Goal: Communication & Community: Connect with others

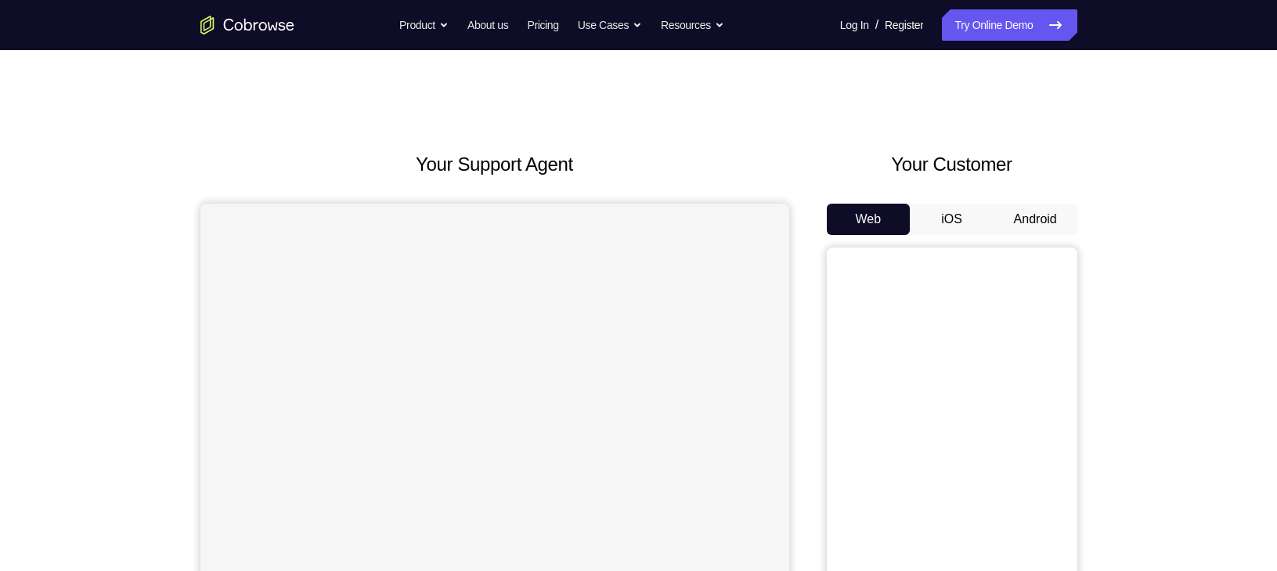
click at [1045, 220] on button "Android" at bounding box center [1035, 218] width 84 height 31
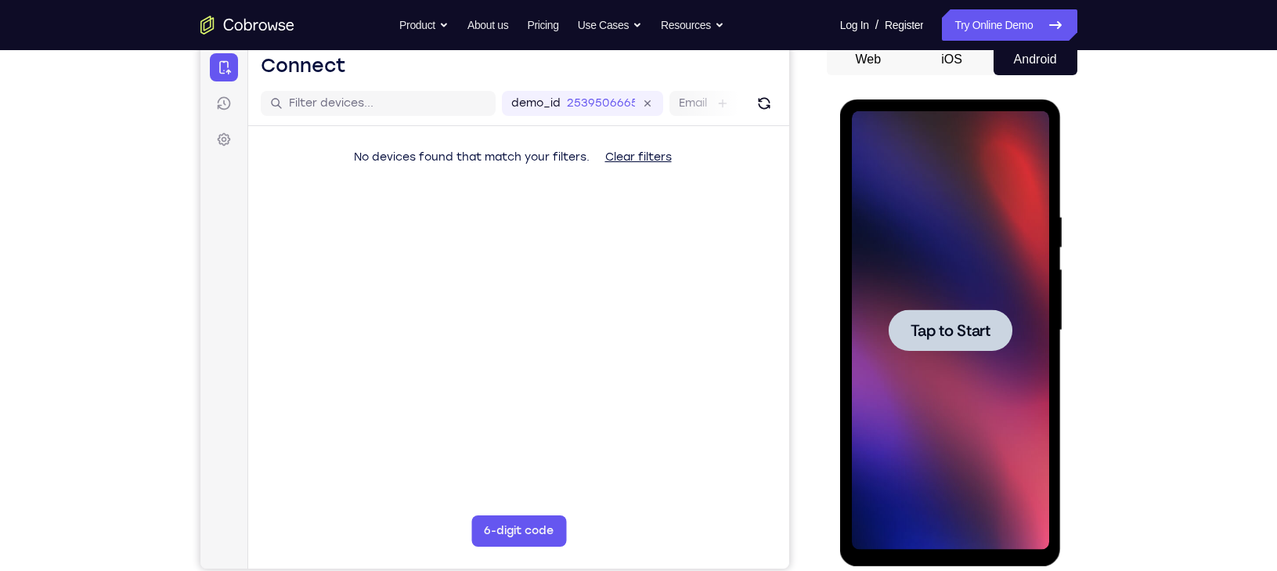
click at [986, 349] on div at bounding box center [950, 329] width 124 height 41
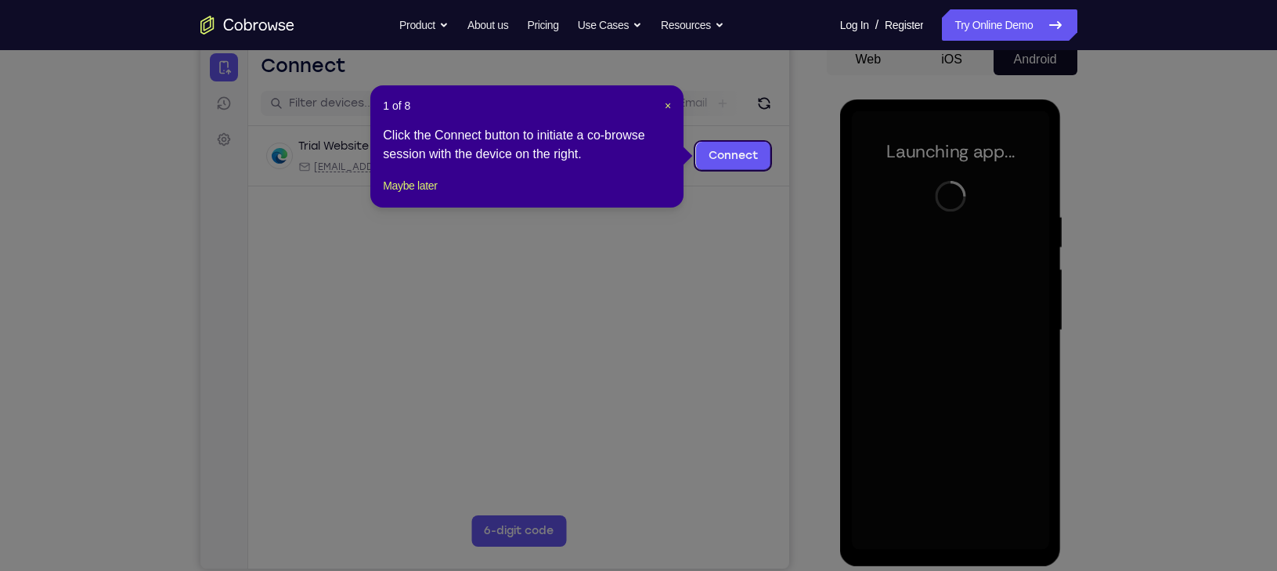
click at [662, 103] on header "1 of 8 ×" at bounding box center [527, 106] width 288 height 16
click at [666, 103] on span "×" at bounding box center [667, 105] width 6 height 13
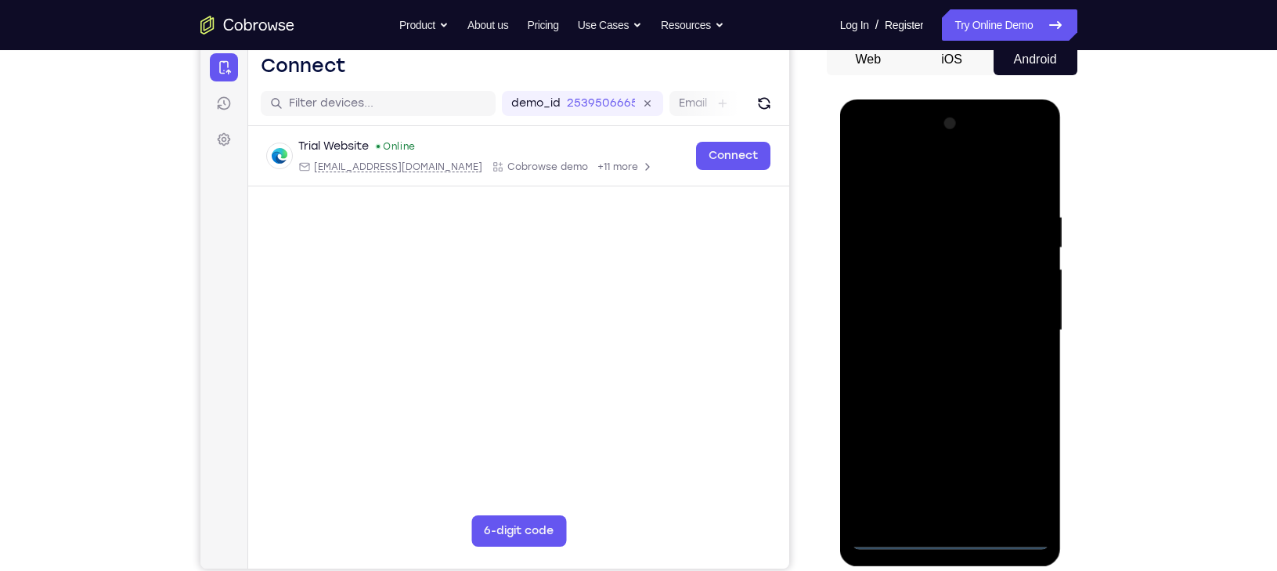
click at [948, 535] on div at bounding box center [950, 330] width 197 height 438
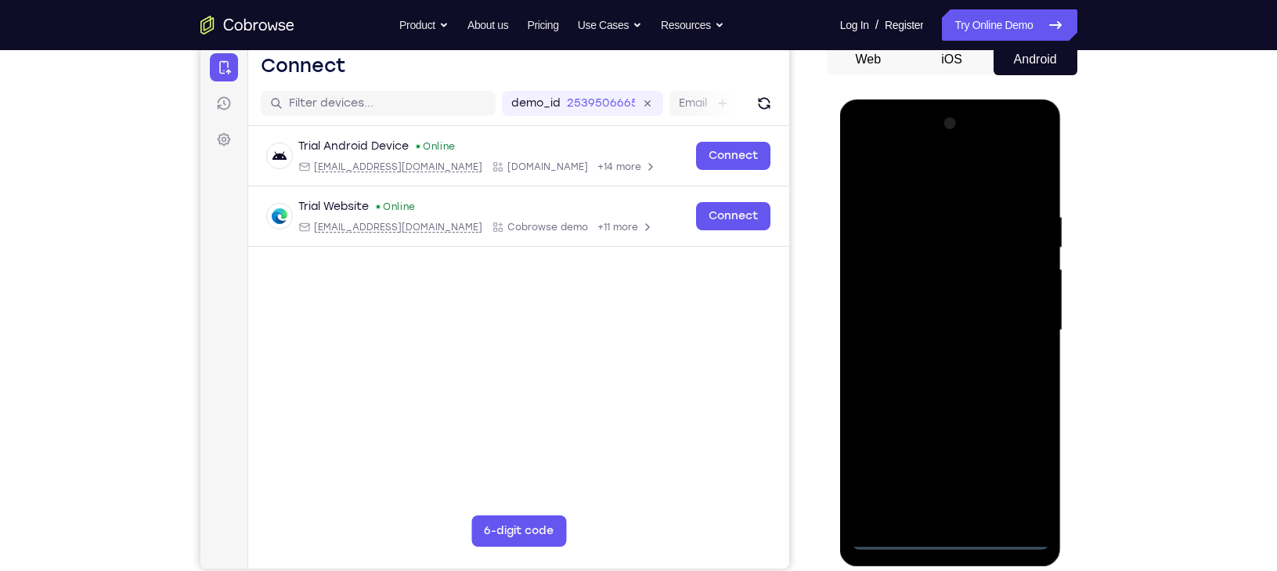
click at [1030, 476] on div at bounding box center [950, 330] width 197 height 438
click at [918, 175] on div at bounding box center [950, 330] width 197 height 438
click at [973, 175] on div at bounding box center [950, 330] width 197 height 438
click at [1012, 313] on div at bounding box center [950, 330] width 197 height 438
click at [935, 357] on div at bounding box center [950, 330] width 197 height 438
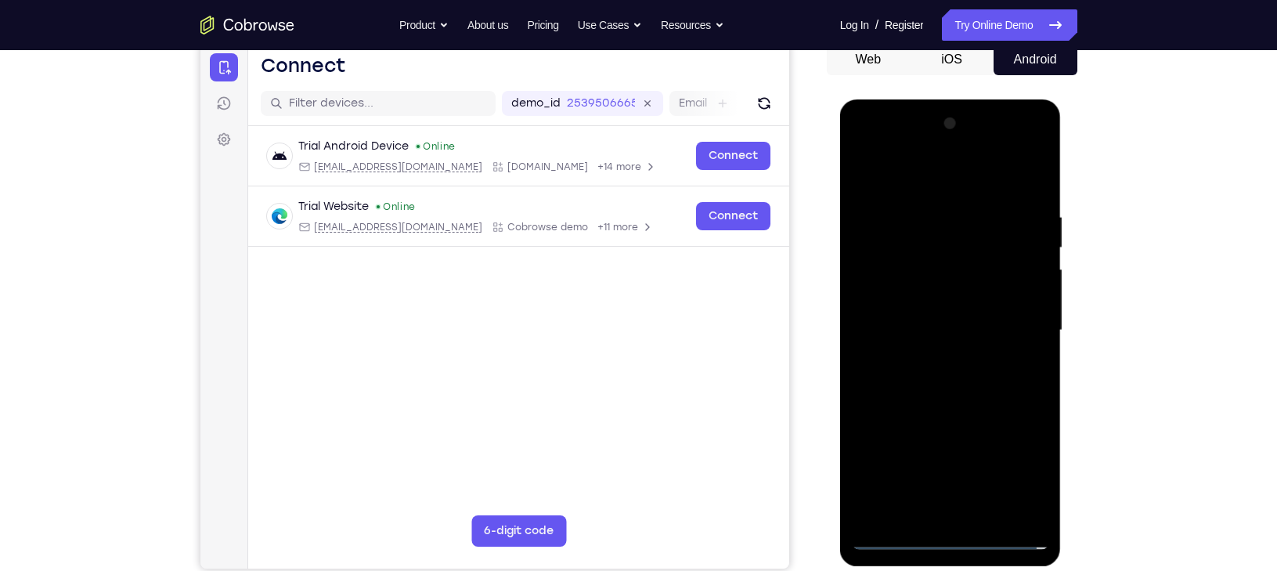
click at [932, 362] on div at bounding box center [950, 330] width 197 height 438
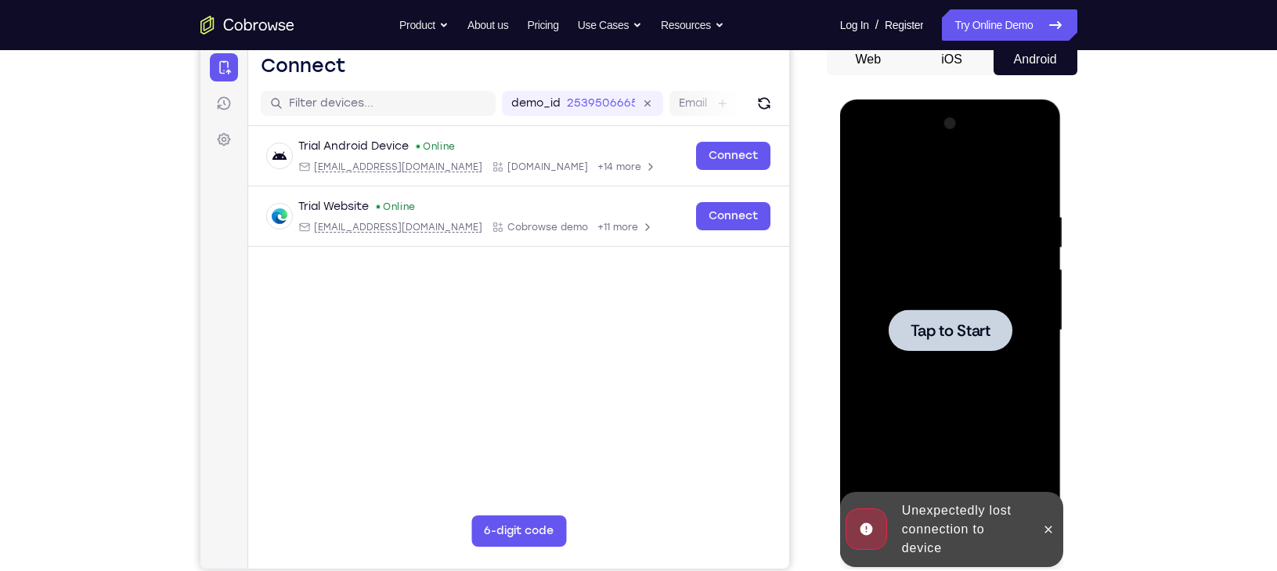
click at [933, 352] on div at bounding box center [950, 330] width 197 height 438
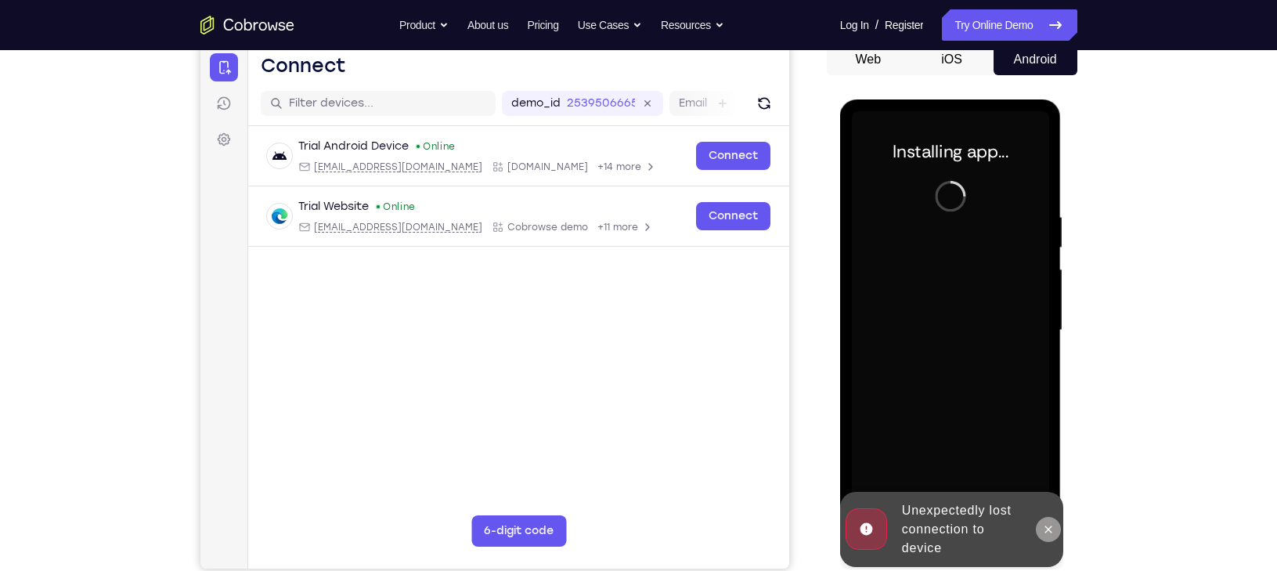
click at [1048, 527] on icon at bounding box center [1048, 529] width 13 height 13
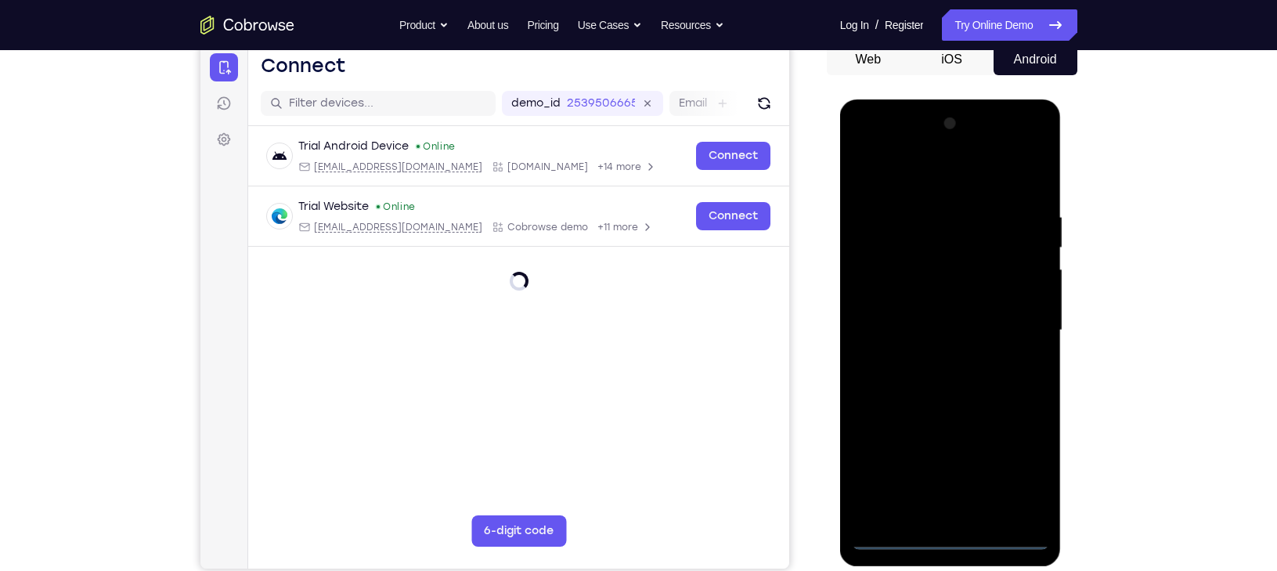
click at [953, 539] on div at bounding box center [950, 330] width 197 height 438
click at [944, 547] on div at bounding box center [950, 330] width 197 height 438
drag, startPoint x: 944, startPoint y: 547, endPoint x: 946, endPoint y: 535, distance: 12.0
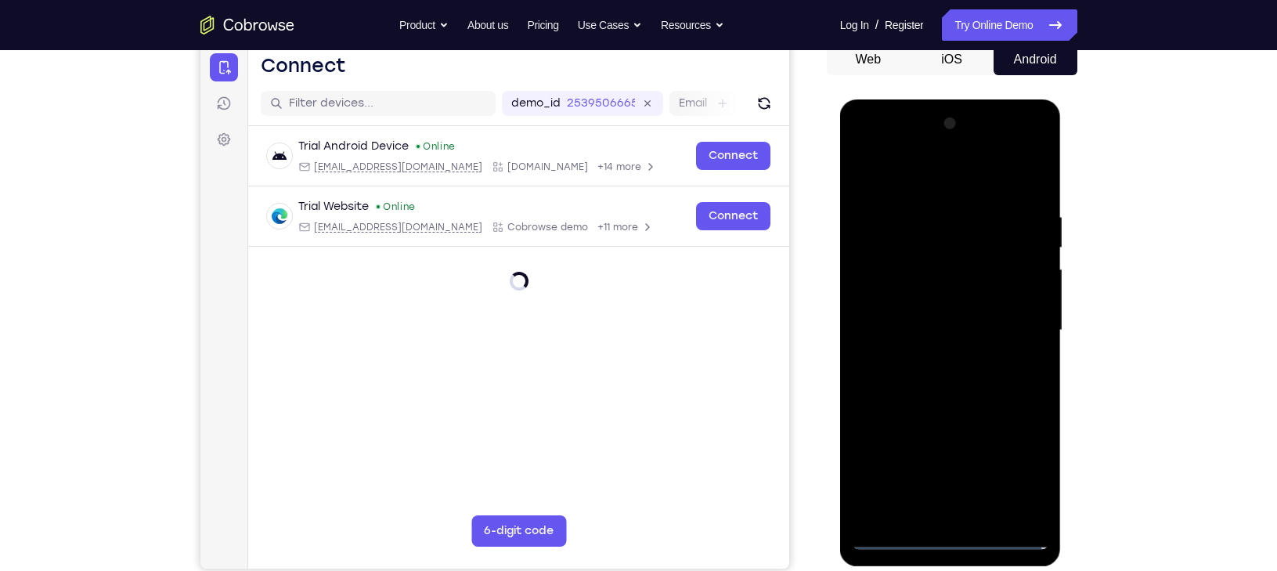
click at [946, 535] on div at bounding box center [950, 330] width 197 height 438
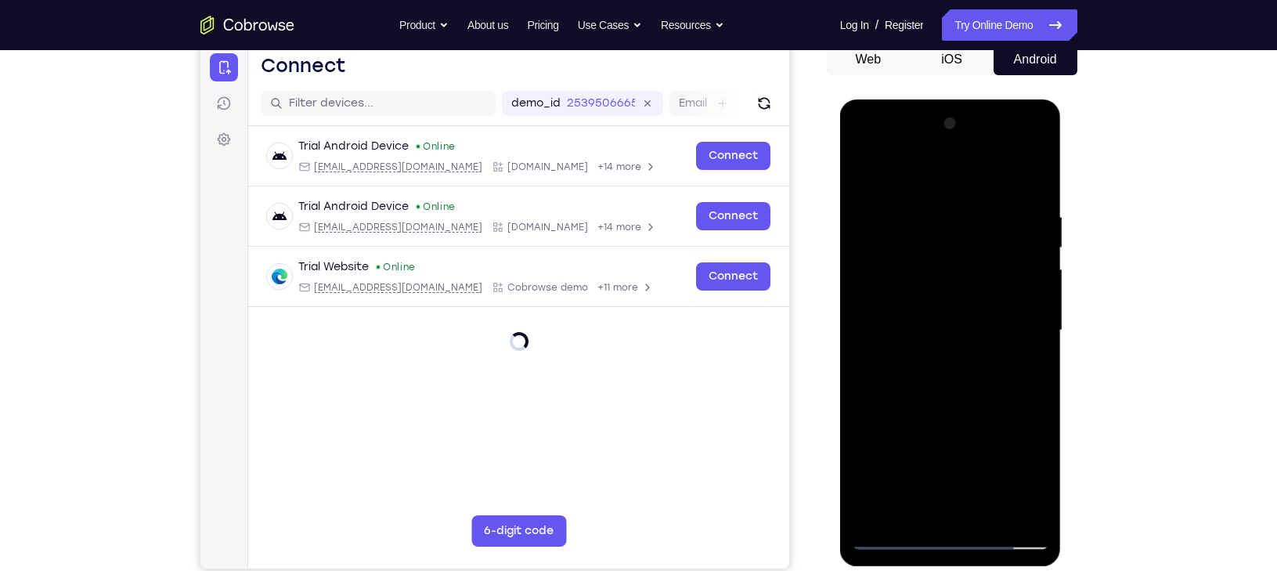
click at [1020, 463] on div at bounding box center [950, 330] width 197 height 438
click at [951, 182] on div at bounding box center [950, 330] width 197 height 438
click at [1008, 328] on div at bounding box center [950, 330] width 197 height 438
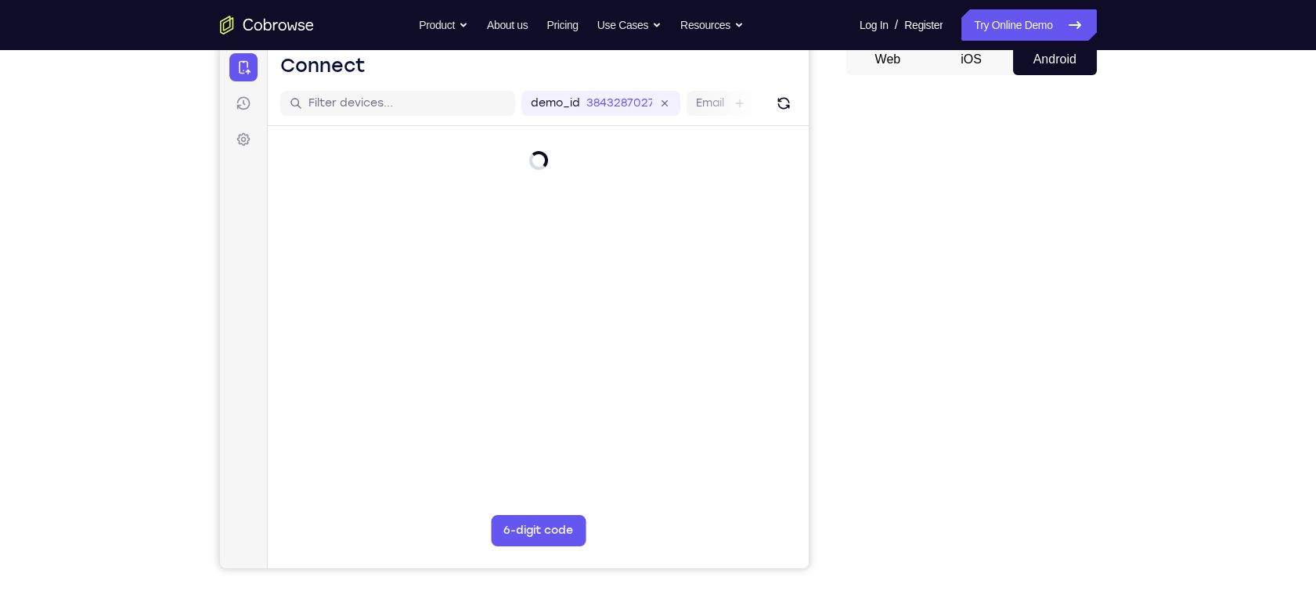
scroll to position [160, 0]
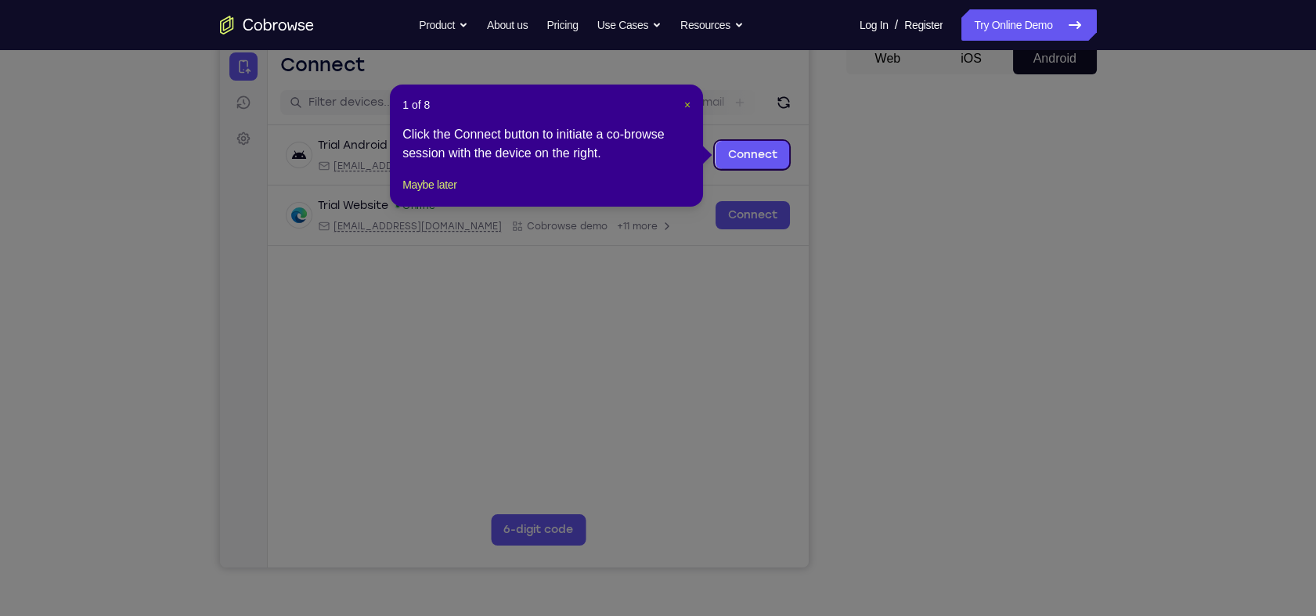
click at [684, 109] on span "×" at bounding box center [687, 105] width 6 height 13
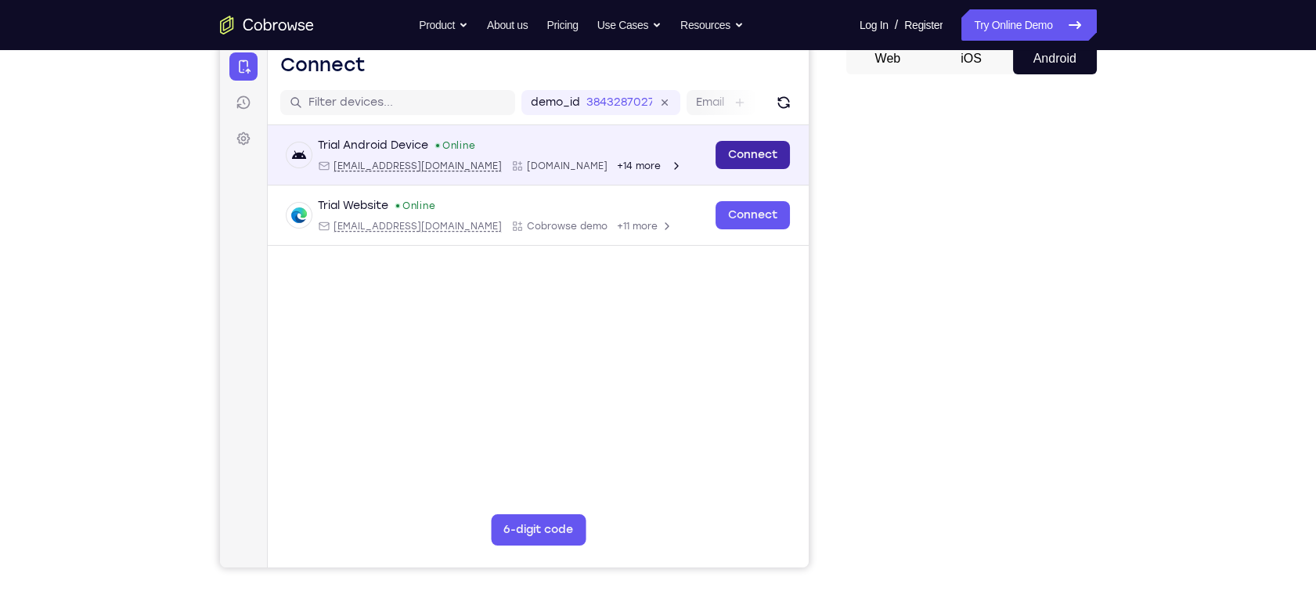
click at [766, 155] on link "Connect" at bounding box center [752, 155] width 74 height 28
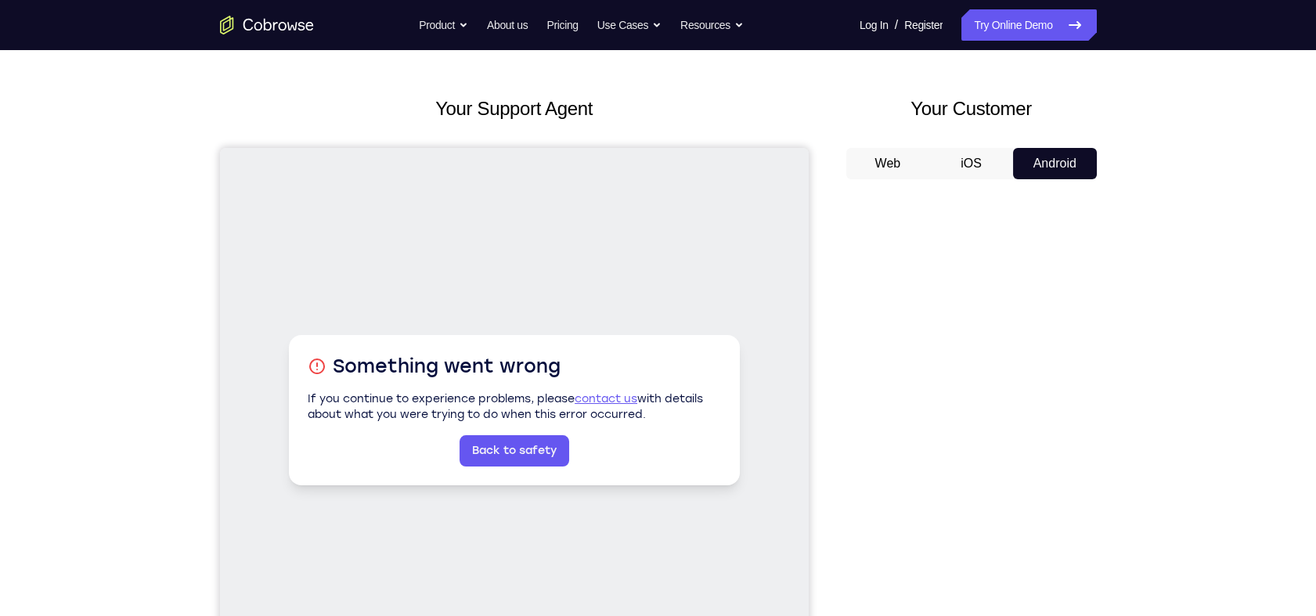
scroll to position [56, 0]
click at [544, 448] on link "Back to safety" at bounding box center [514, 449] width 110 height 31
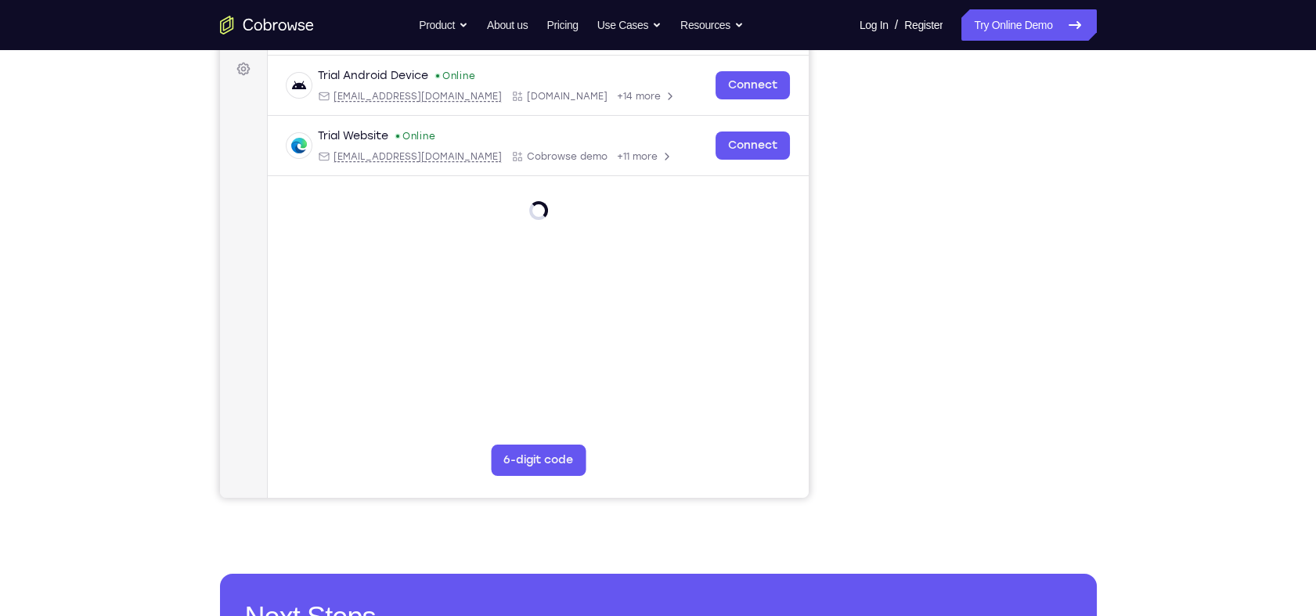
scroll to position [237, 0]
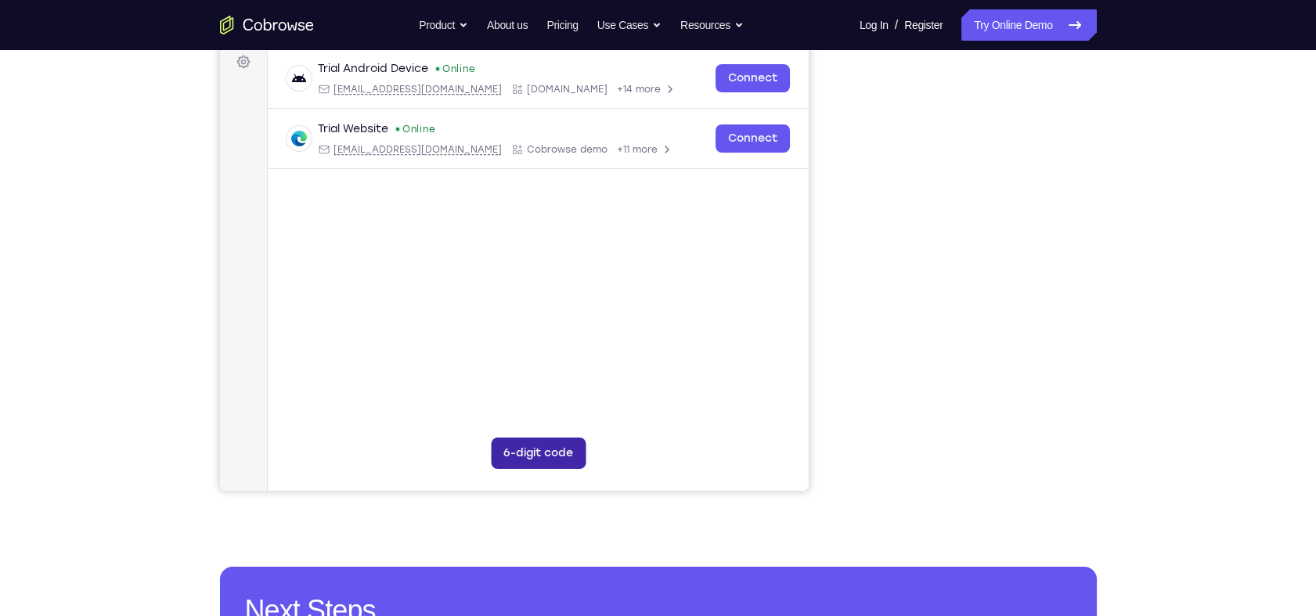
click at [544, 459] on button "6-digit code" at bounding box center [537, 453] width 95 height 31
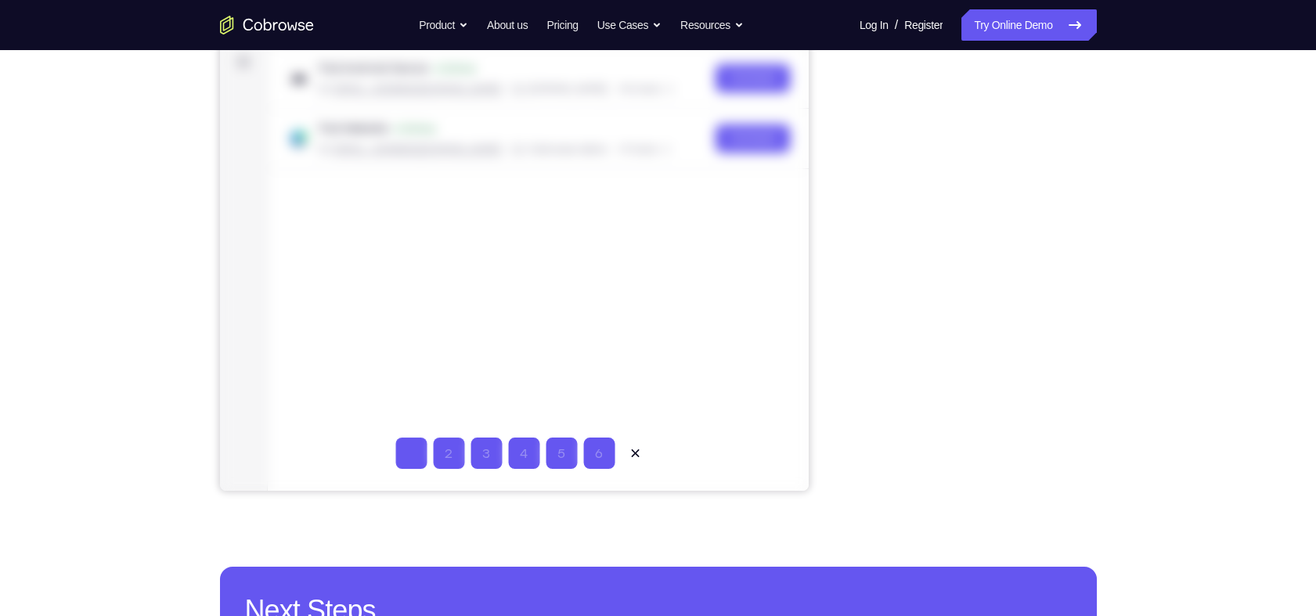
type input "2"
type input "6"
type input "7"
type input "9"
type input "7"
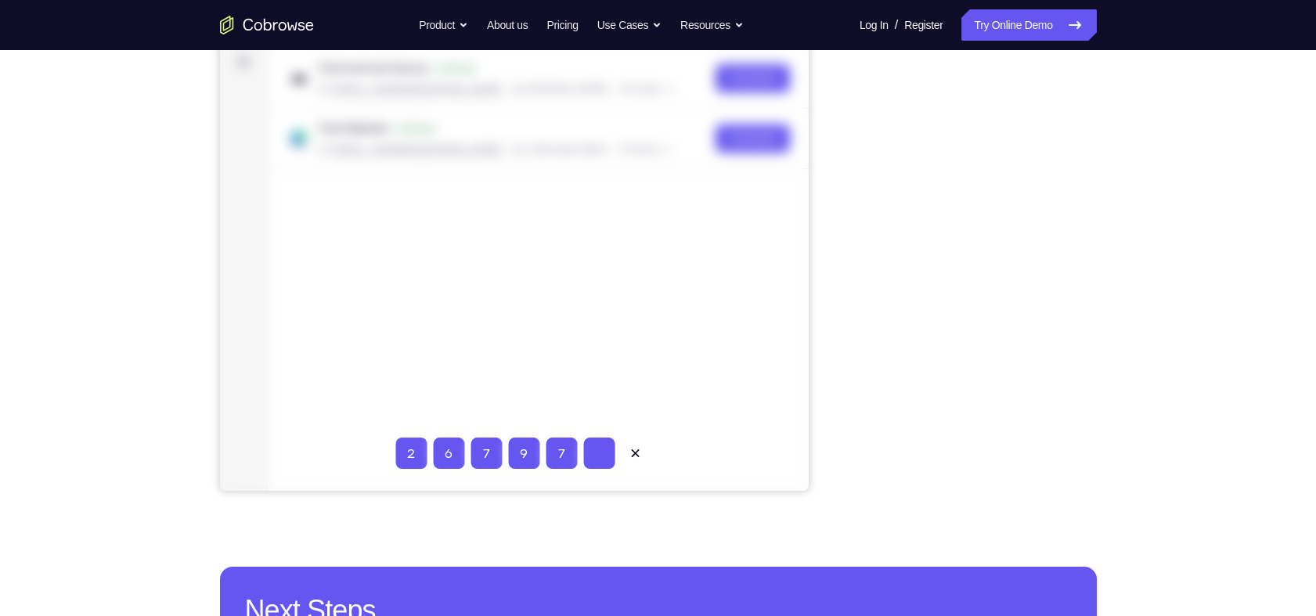
type input "3"
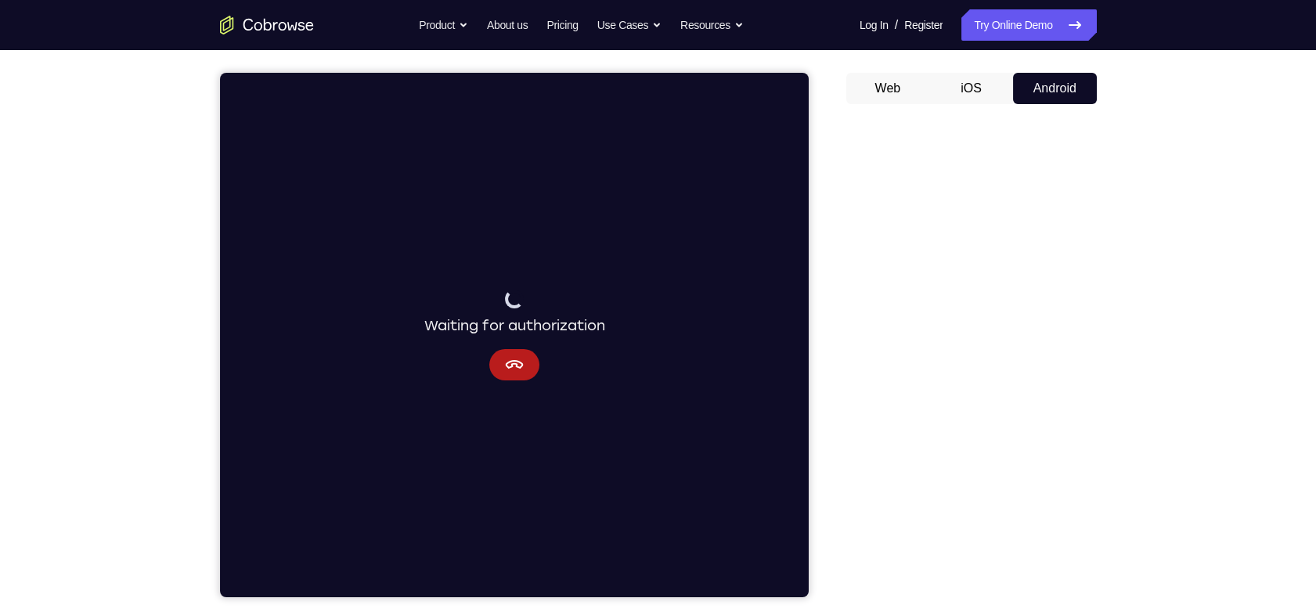
scroll to position [129, 0]
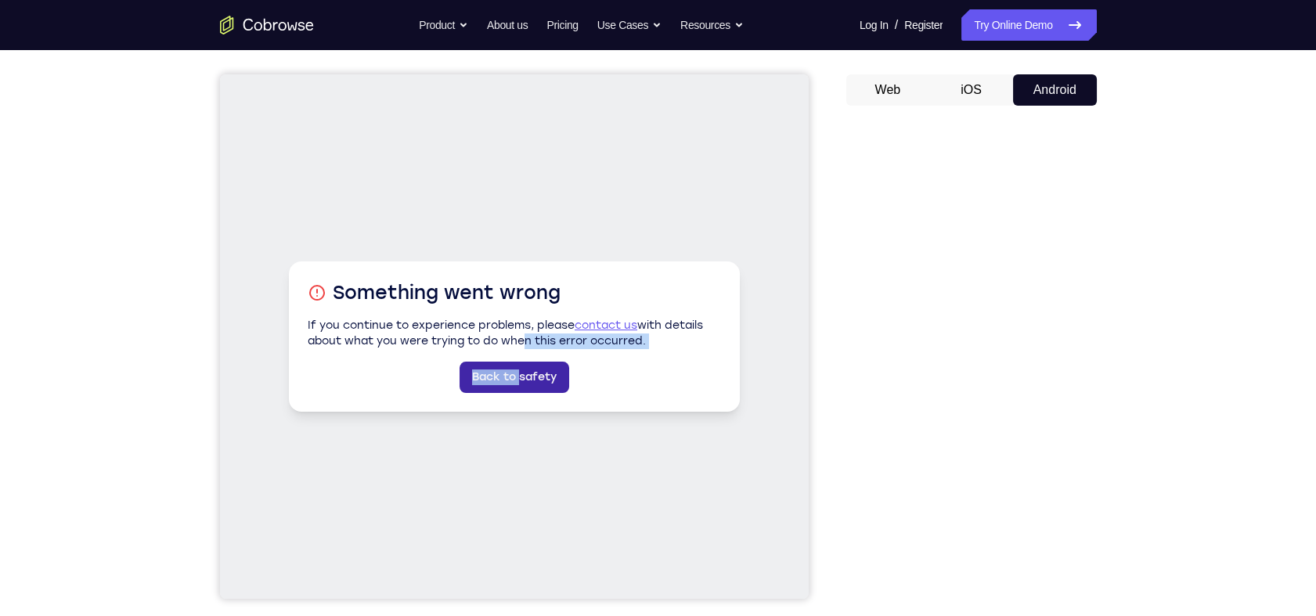
drag, startPoint x: 517, startPoint y: 352, endPoint x: 524, endPoint y: 379, distance: 27.5
click at [524, 379] on div "Something went wrong If you continue to experience problems, please contact us …" at bounding box center [513, 336] width 451 height 150
click at [524, 379] on link "Back to safety" at bounding box center [514, 377] width 110 height 31
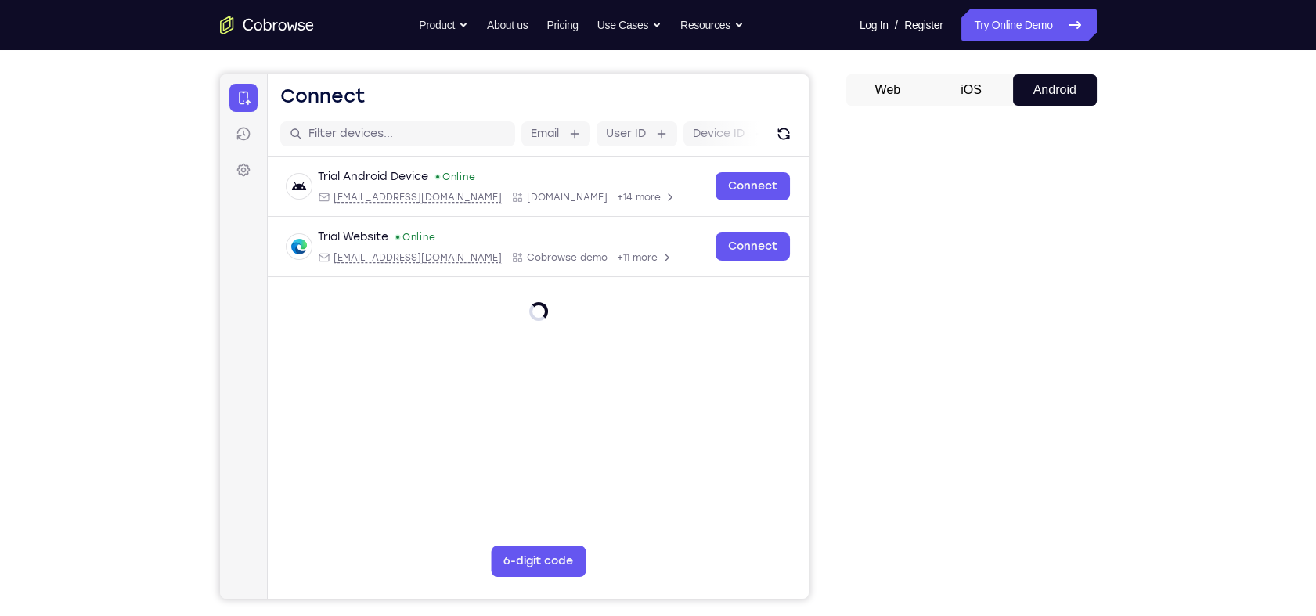
click at [683, 438] on main "Email User ID Device ID Device name 6-digit code Code entry Trial Android Devic…" at bounding box center [537, 374] width 541 height 524
